Goal: Check status: Check status

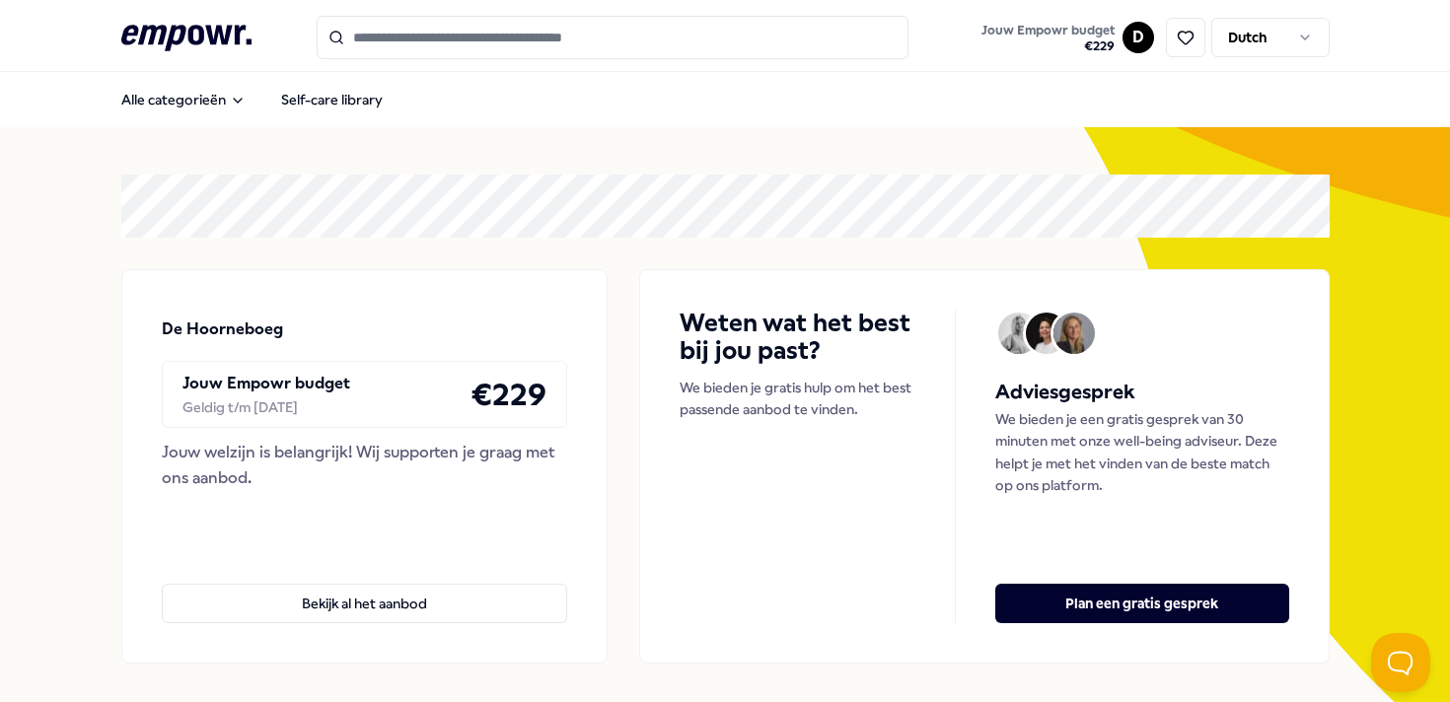
click at [1120, 44] on link "Jouw Empowr budget € 229" at bounding box center [1047, 37] width 149 height 41
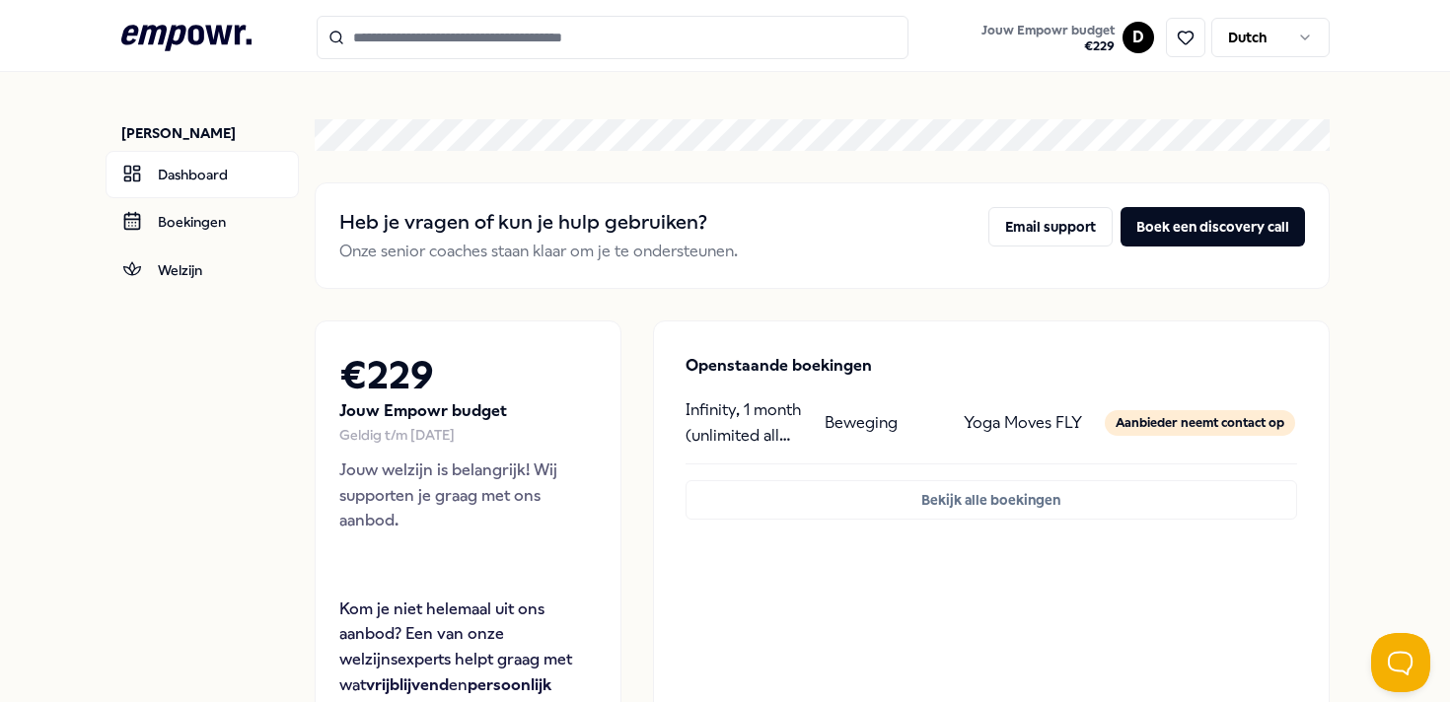
click at [1120, 44] on link "Jouw Empowr budget € 229" at bounding box center [1047, 37] width 149 height 41
click at [204, 36] on icon ".empowr-logo_svg__cls-1{fill:#03032f}" at bounding box center [186, 38] width 130 height 36
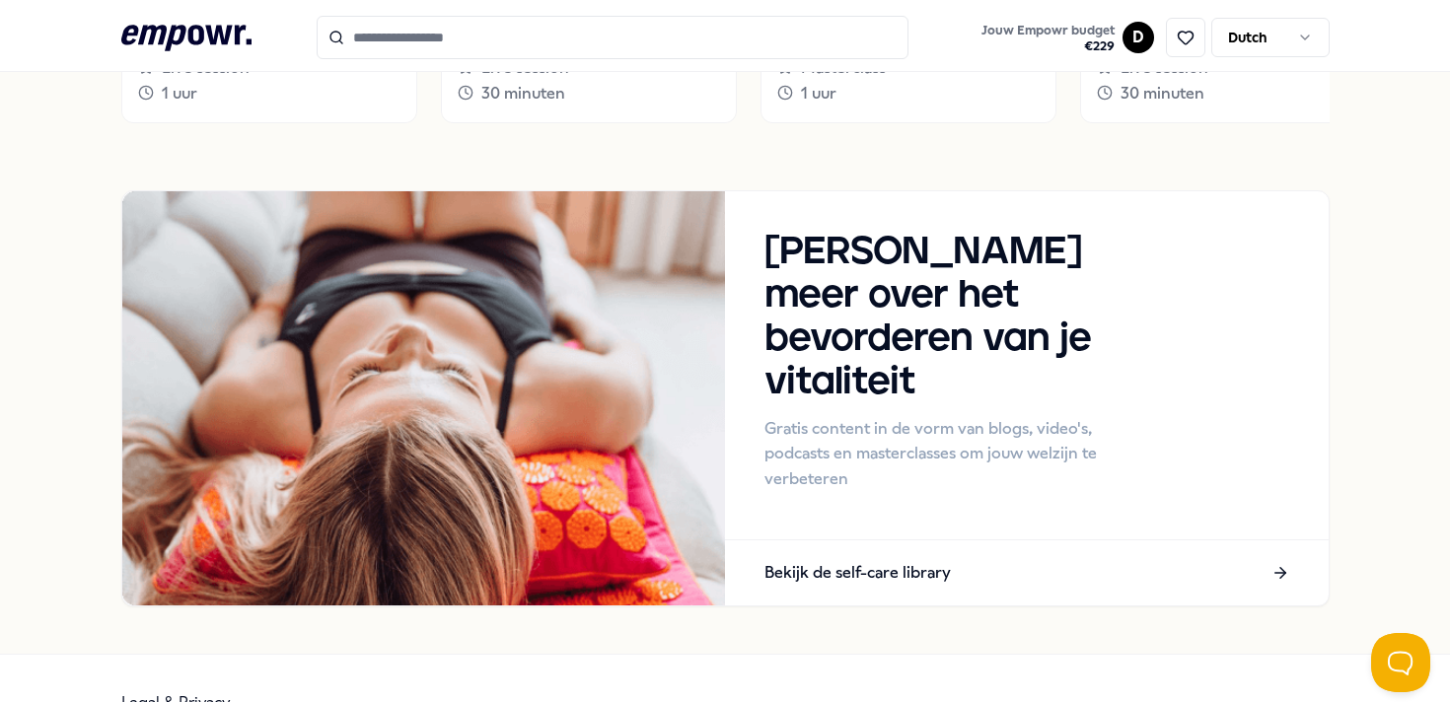
scroll to position [1873, 0]
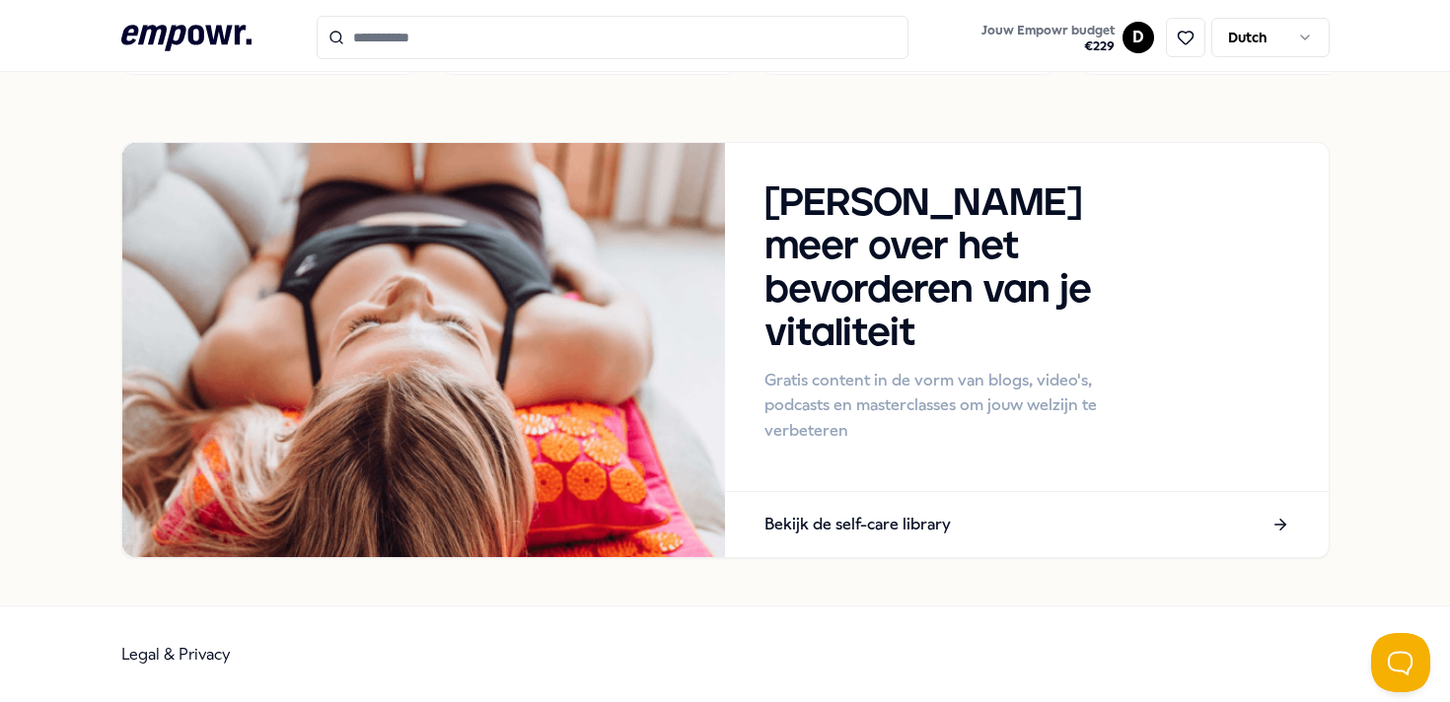
click at [177, 642] on div "Legal & Privacy" at bounding box center [725, 654] width 1208 height 97
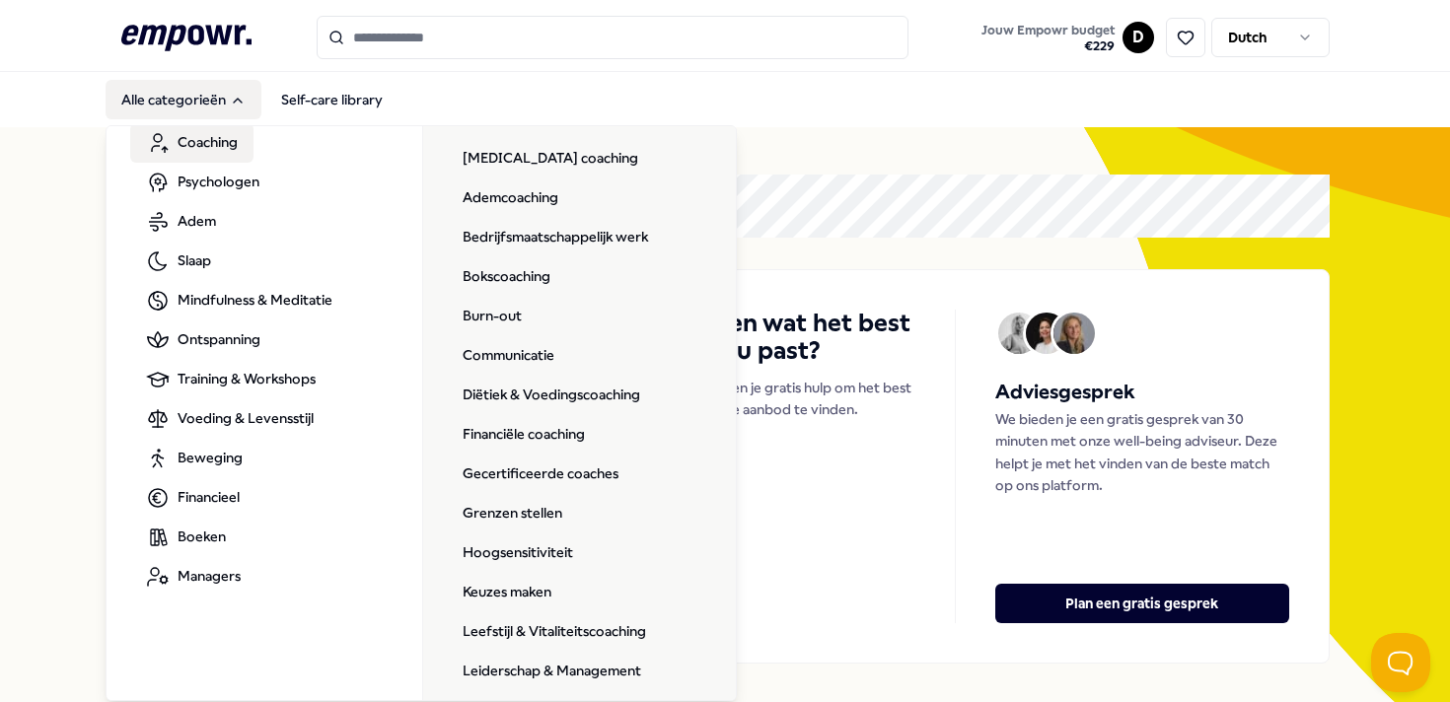
scroll to position [0, 0]
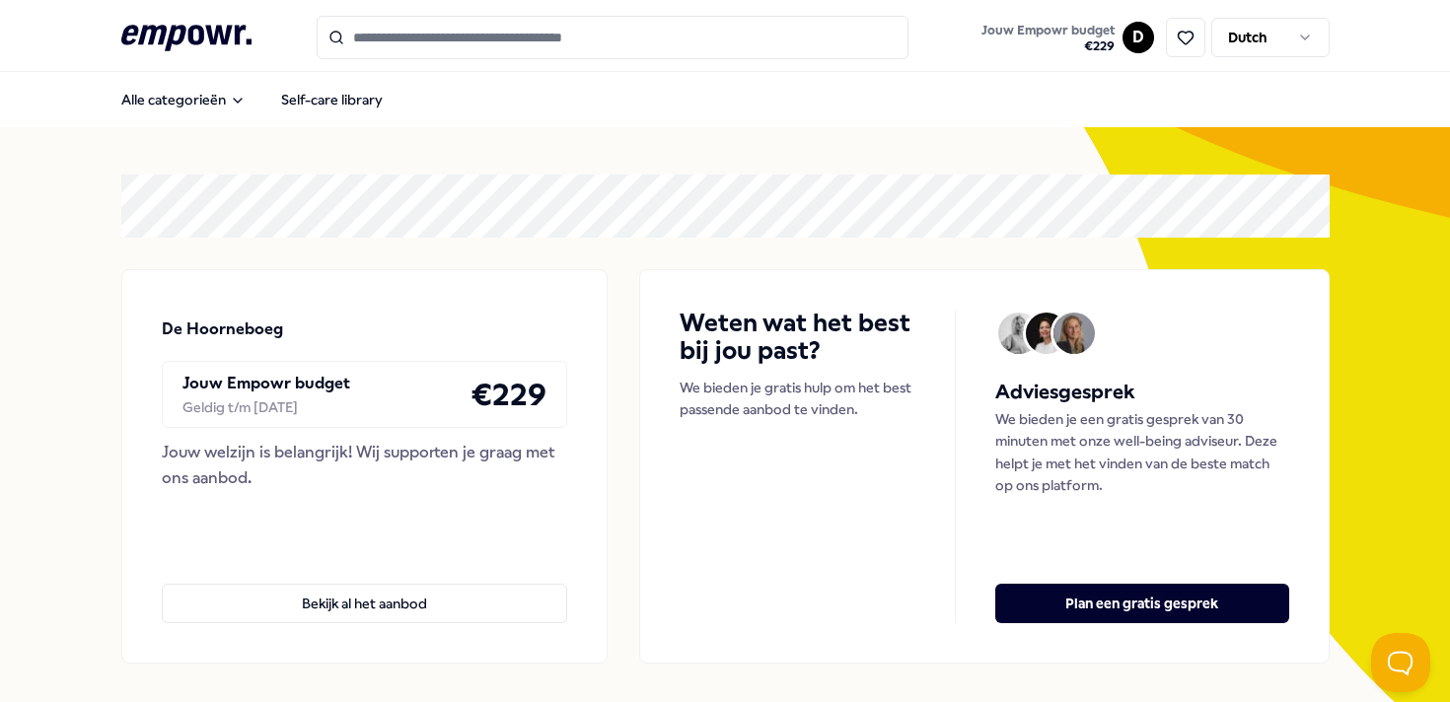
click at [1143, 41] on html ".empowr-logo_svg__cls-1{fill:#03032f} Jouw Empowr budget € 229 D Dutch Alle cat…" at bounding box center [725, 351] width 1450 height 702
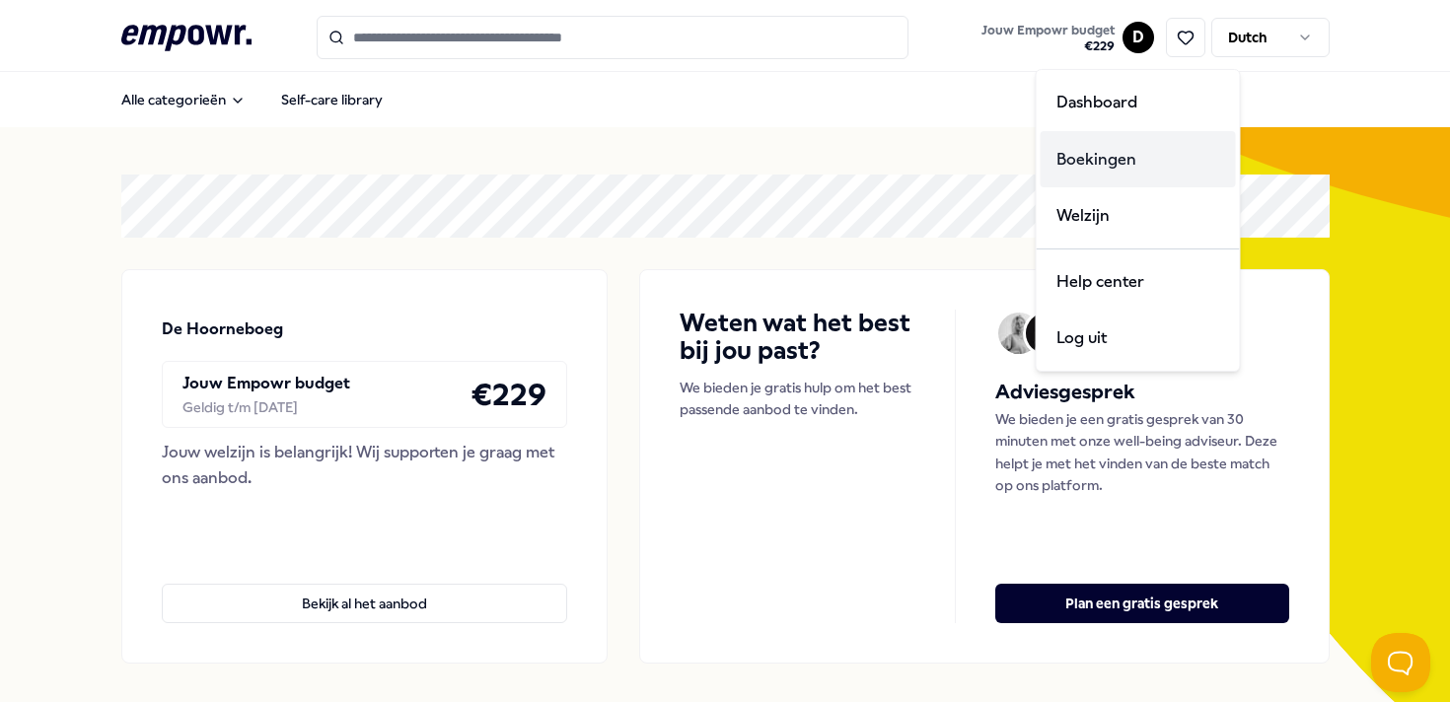
click at [1098, 169] on div "Boekingen" at bounding box center [1137, 159] width 195 height 57
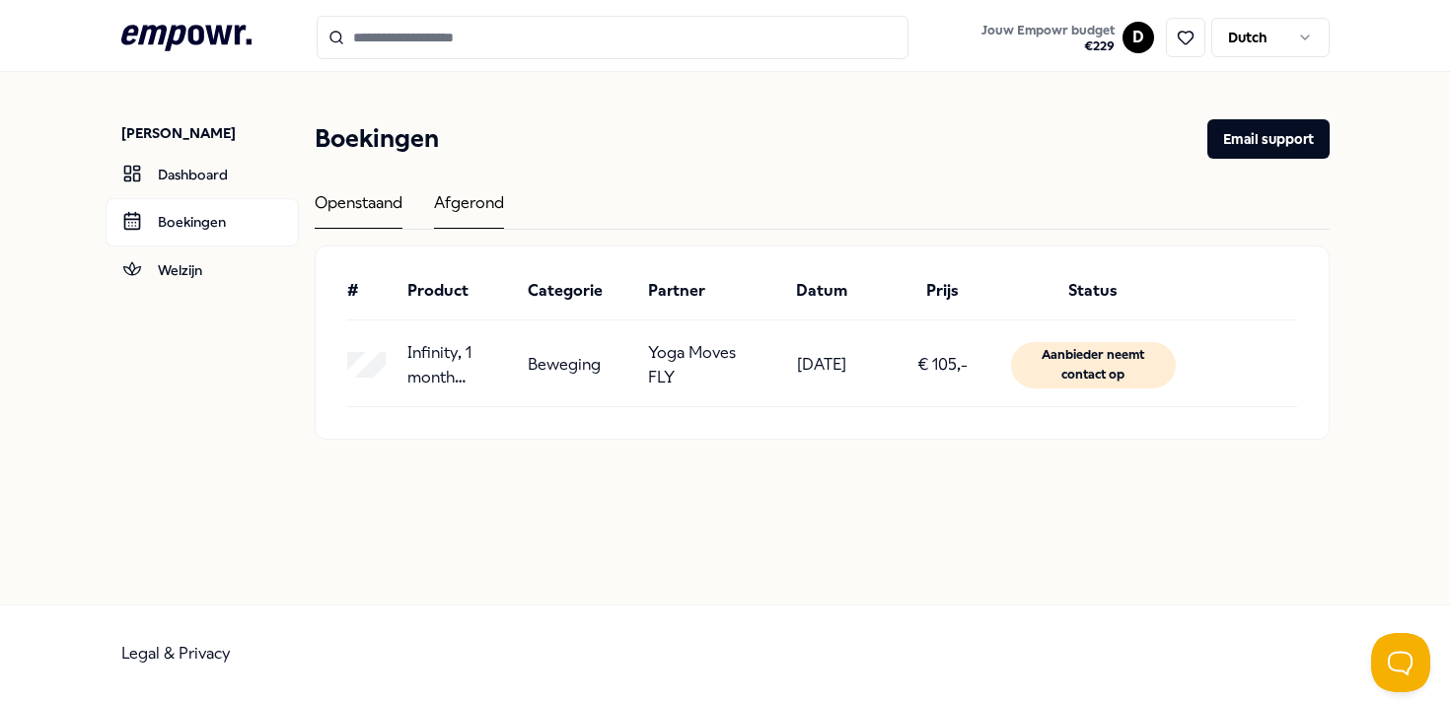
click at [458, 201] on div "Afgerond" at bounding box center [469, 209] width 70 height 38
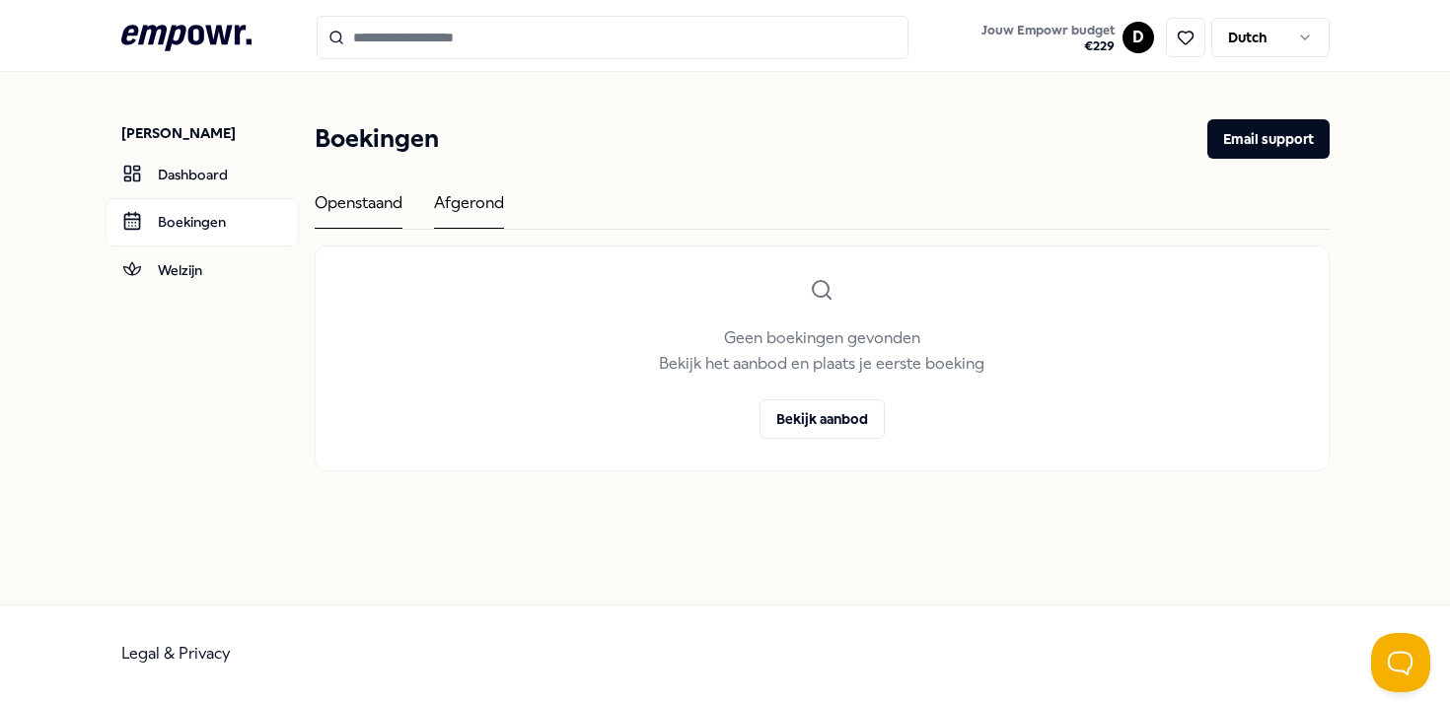
click at [358, 203] on div "Openstaand" at bounding box center [359, 209] width 88 height 38
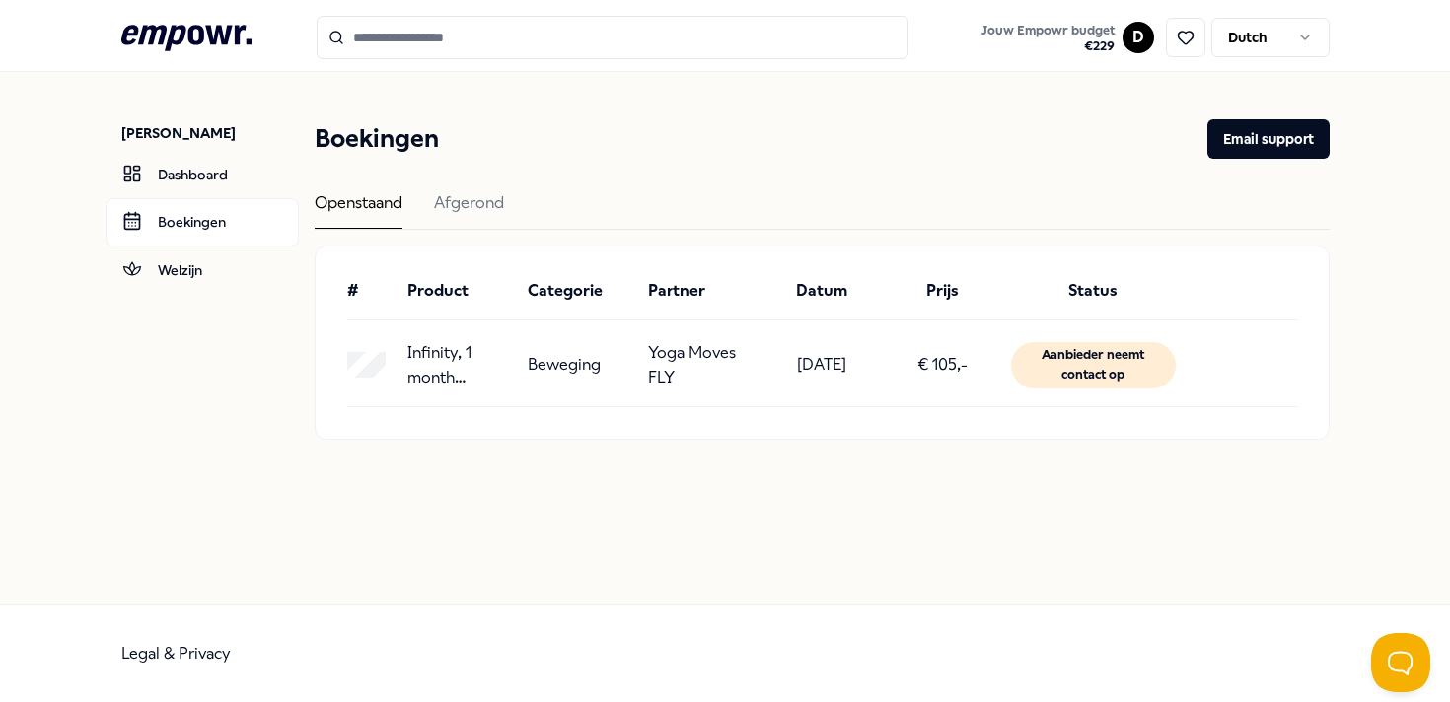
click at [1096, 372] on div "Aanbieder neemt contact op" at bounding box center [1094, 365] width 166 height 46
